Goal: Information Seeking & Learning: Learn about a topic

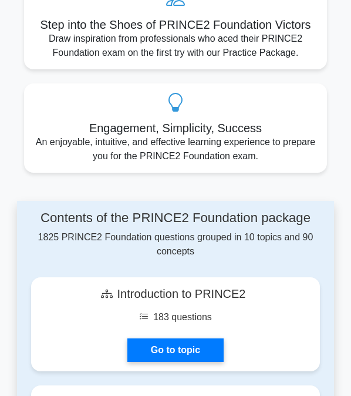
scroll to position [705, 0]
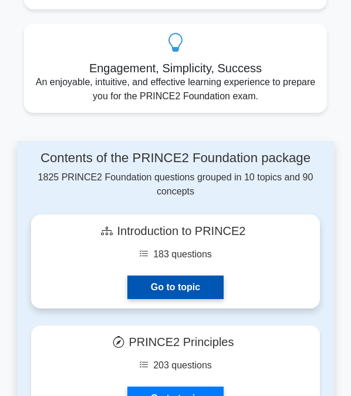
click at [166, 275] on link "Go to topic" at bounding box center [175, 286] width 96 height 23
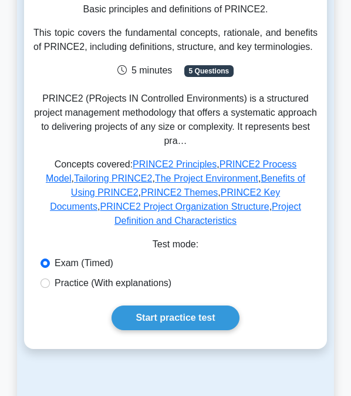
scroll to position [235, 0]
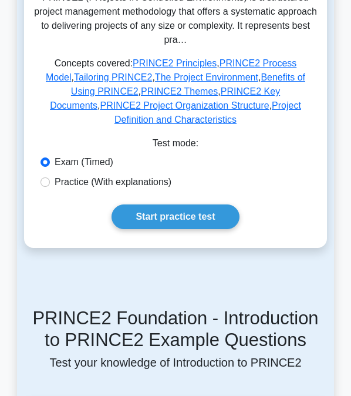
click at [35, 170] on div "Practice (With explanations)" at bounding box center [175, 180] width 284 height 20
click at [44, 177] on input "Practice (With explanations)" at bounding box center [45, 181] width 9 height 9
radio input "true"
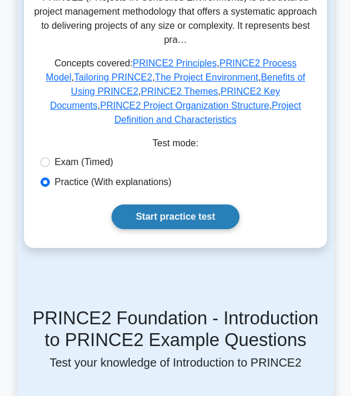
click at [144, 206] on link "Start practice test" at bounding box center [175, 216] width 127 height 25
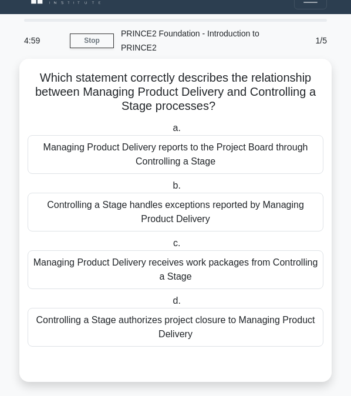
scroll to position [29, 0]
